Goal: Task Accomplishment & Management: Manage account settings

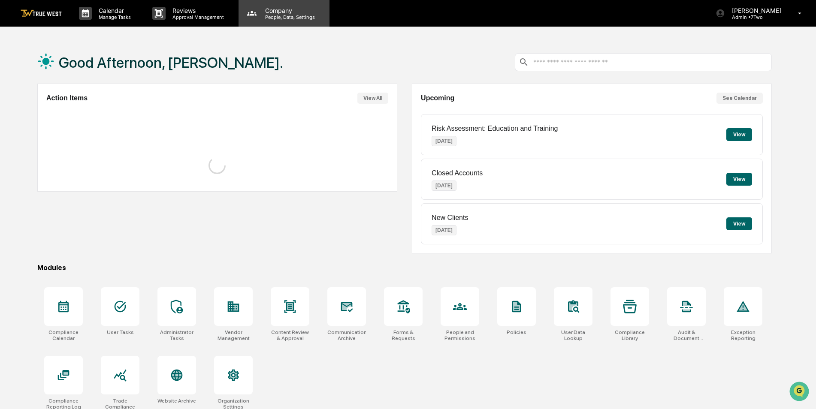
click at [269, 12] on p "Company" at bounding box center [288, 10] width 61 height 7
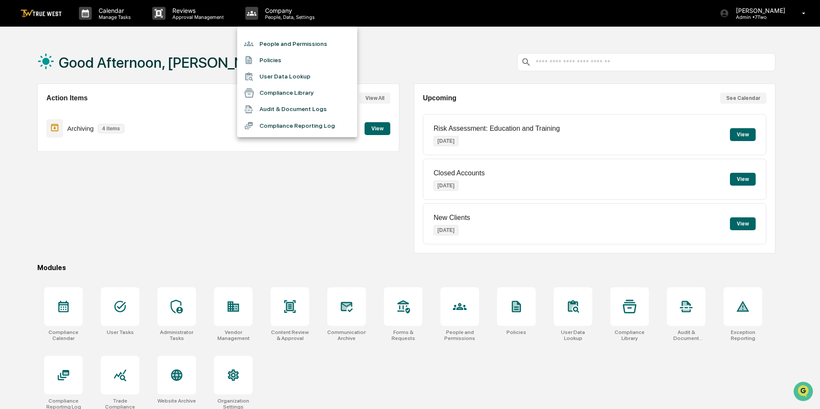
click at [267, 43] on li "People and Permissions" at bounding box center [297, 44] width 120 height 16
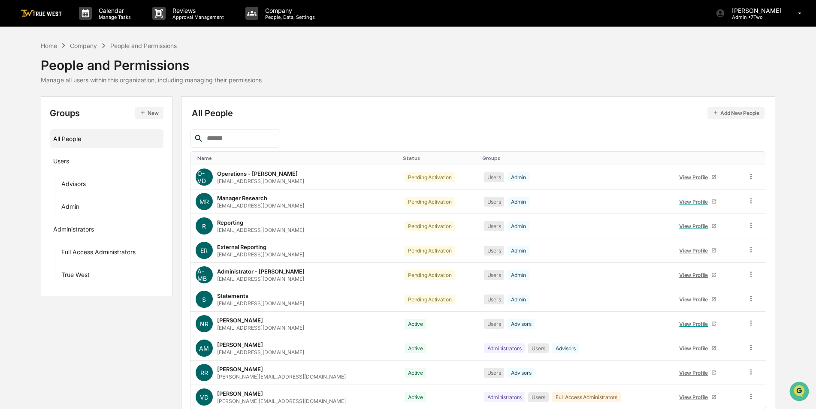
click at [231, 143] on input "text" at bounding box center [239, 138] width 73 height 11
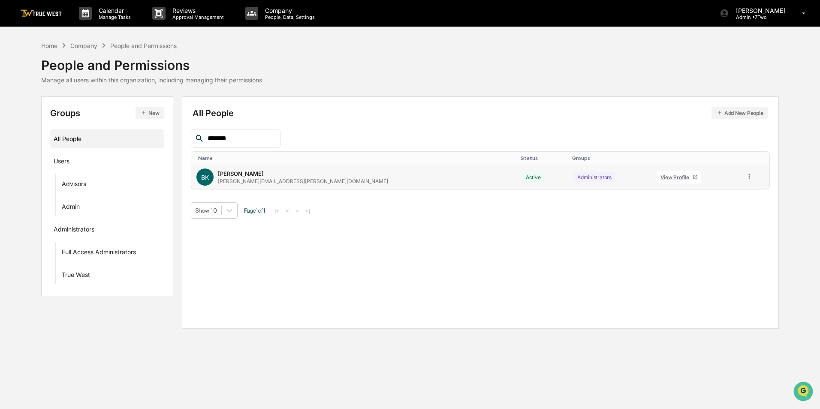
type input "*******"
click at [749, 175] on icon at bounding box center [749, 176] width 1 height 5
click at [715, 190] on div "Groups & Permissions" at bounding box center [710, 190] width 71 height 10
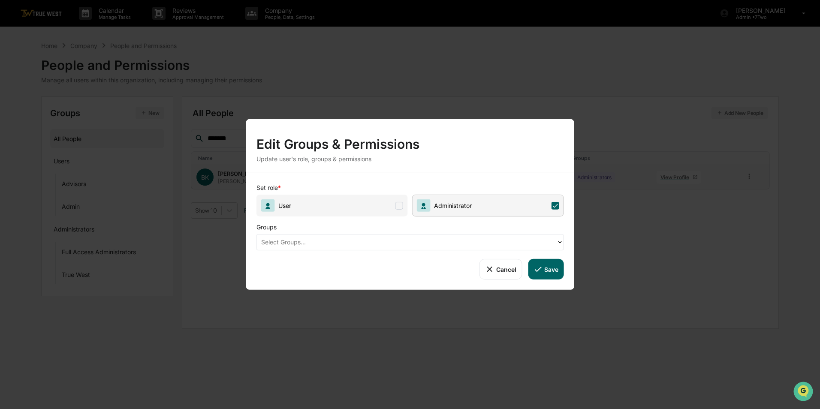
click at [417, 244] on div at bounding box center [406, 242] width 291 height 10
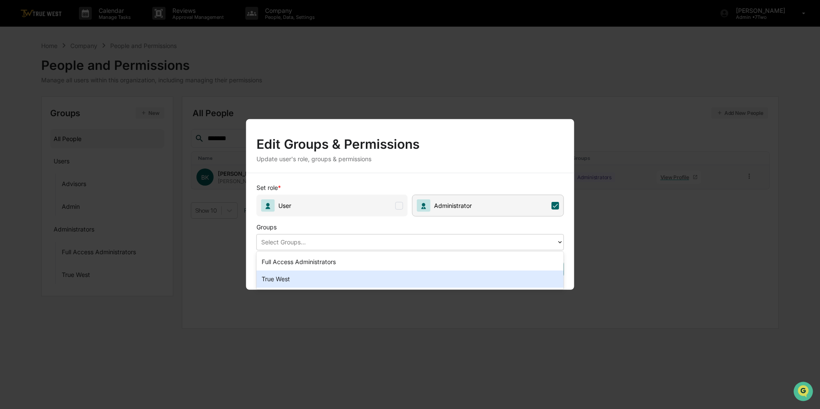
click at [280, 278] on div "True West" at bounding box center [411, 279] width 308 height 17
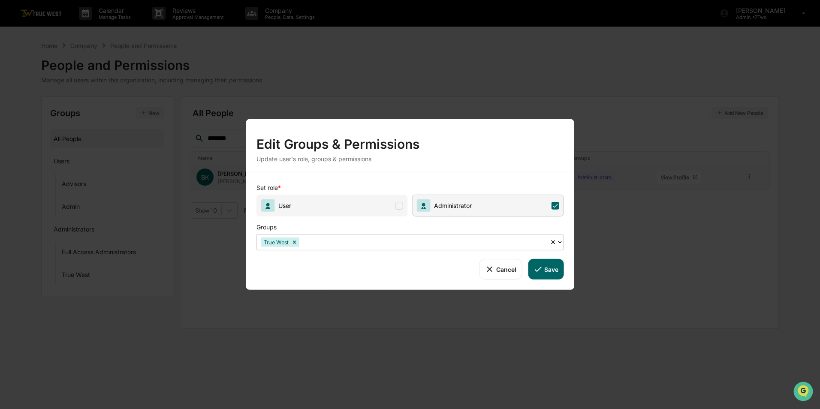
click at [535, 270] on icon at bounding box center [537, 269] width 9 height 9
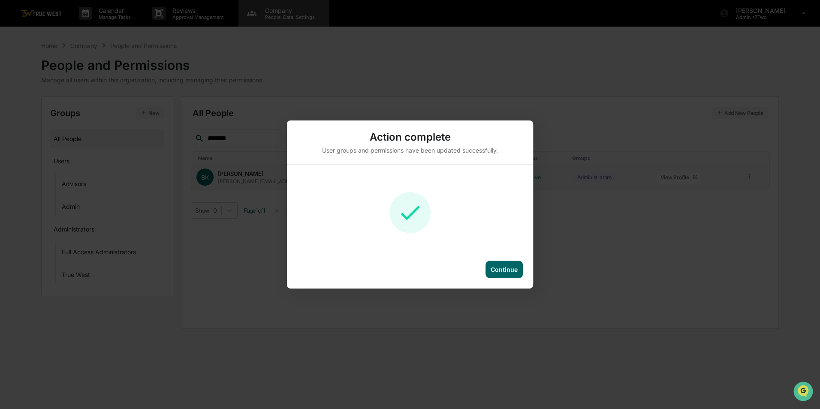
click at [280, 20] on div "Action complete User groups and permissions have been updated successfully. Con…" at bounding box center [410, 204] width 820 height 409
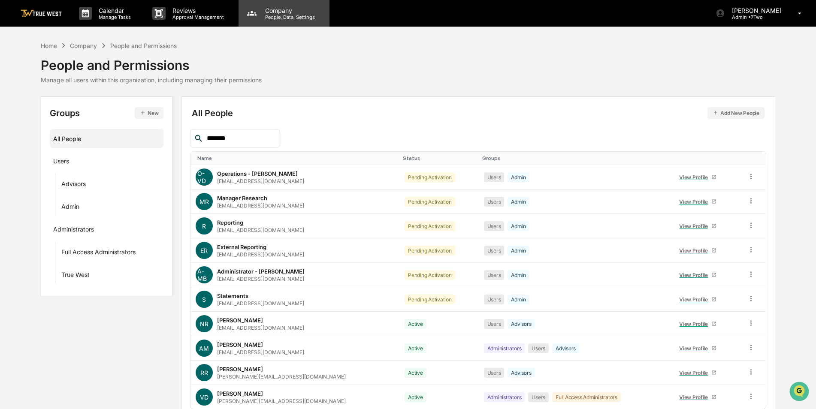
click at [290, 22] on div "Company People, Data, Settings" at bounding box center [284, 13] width 91 height 27
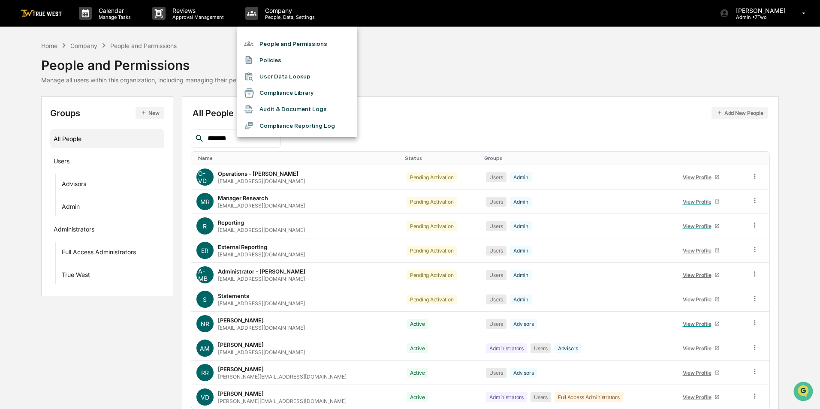
click at [227, 54] on div at bounding box center [410, 204] width 820 height 409
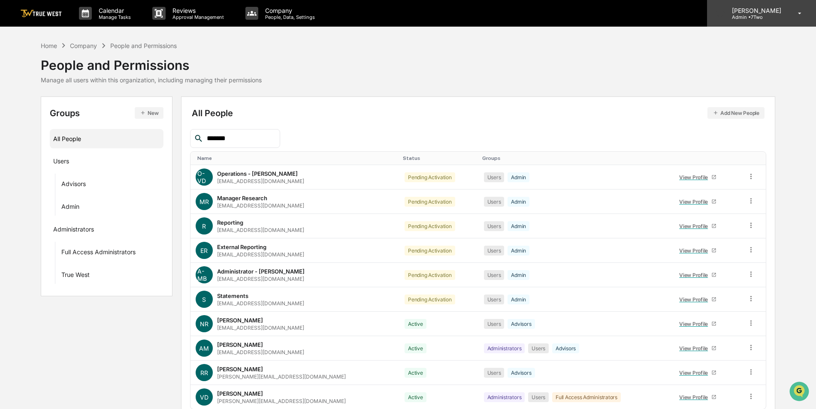
click at [768, 18] on p "Admin • 7Two" at bounding box center [755, 17] width 60 height 6
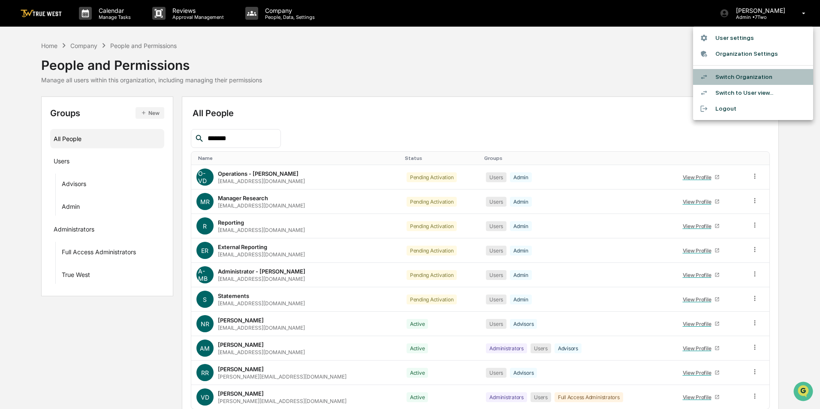
click at [746, 74] on li "Switch Organization" at bounding box center [753, 77] width 120 height 16
